Goal: Transaction & Acquisition: Purchase product/service

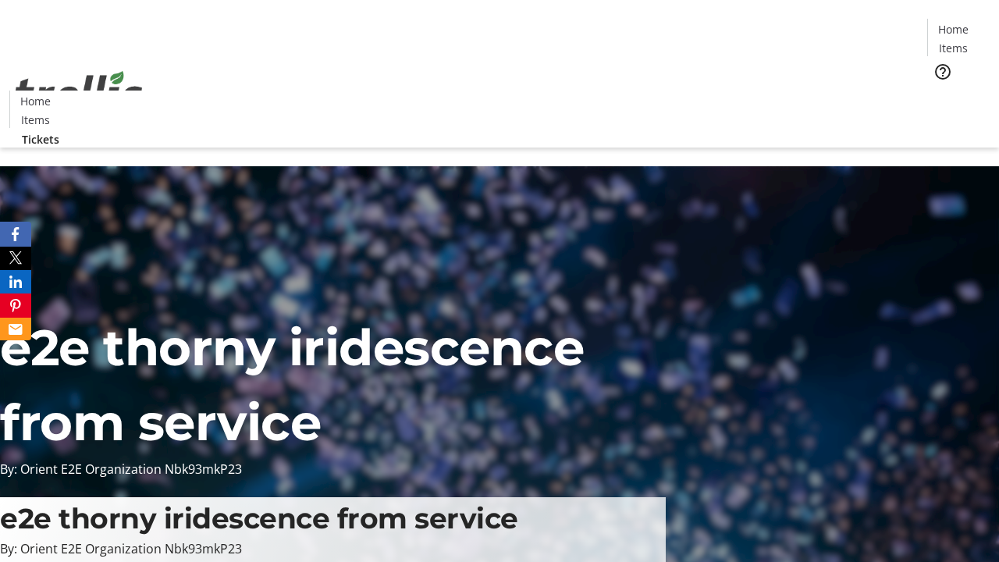
click at [939, 91] on span "Tickets" at bounding box center [957, 99] width 37 height 16
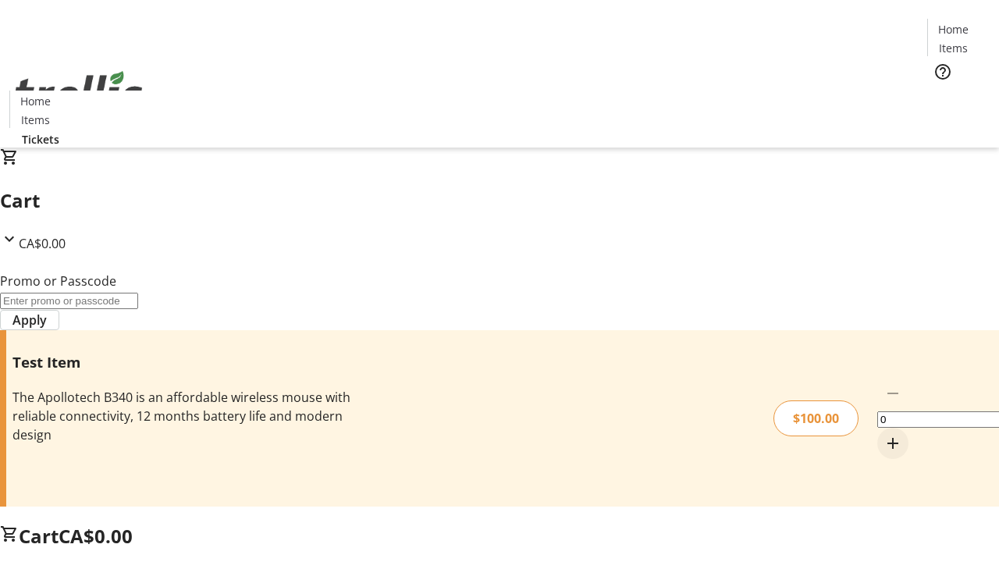
click at [883, 434] on mat-icon "Increment by one" at bounding box center [892, 443] width 19 height 19
type input "1"
type input "FLAT"
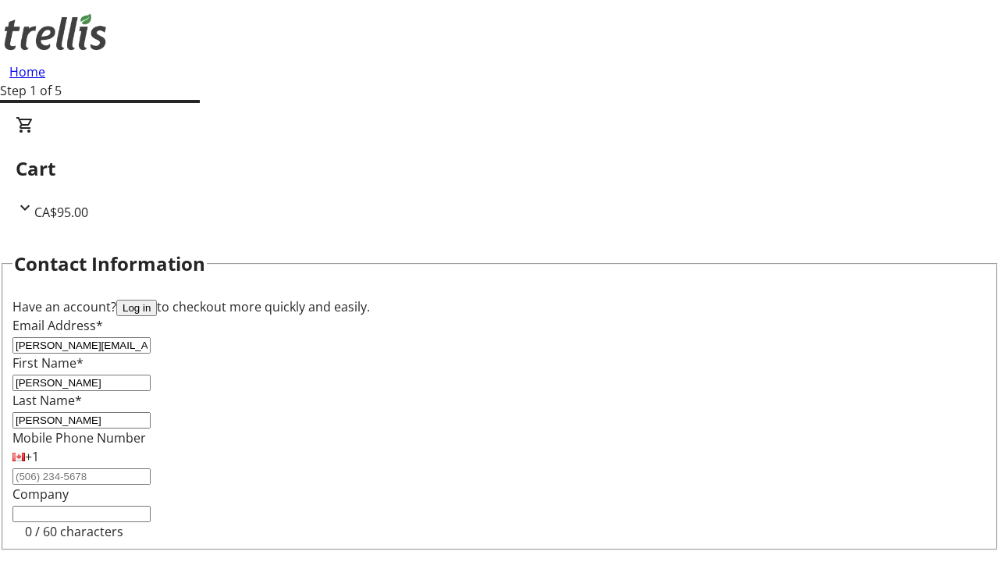
type input "[PERSON_NAME]"
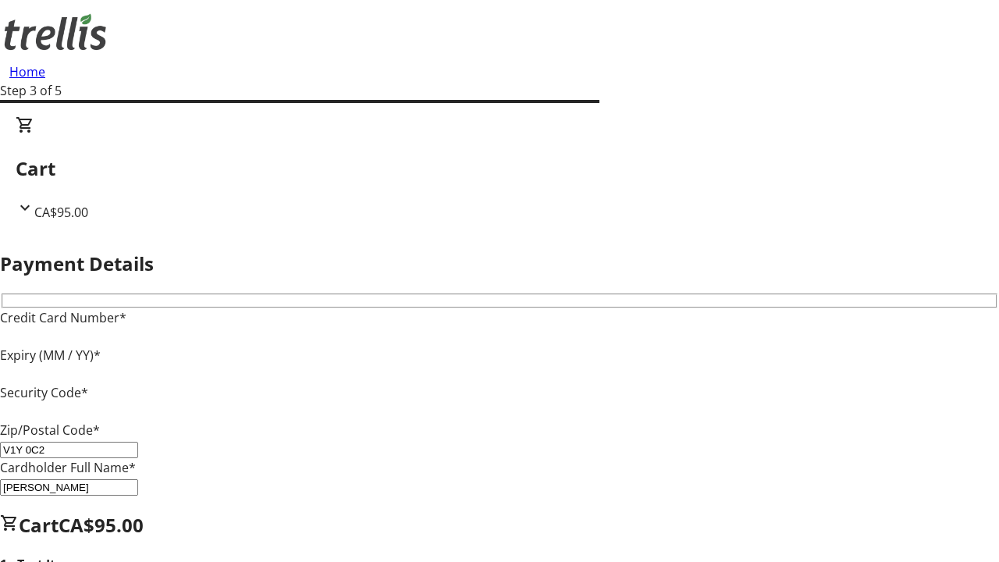
type input "V1Y 0C2"
